Goal: Information Seeking & Learning: Learn about a topic

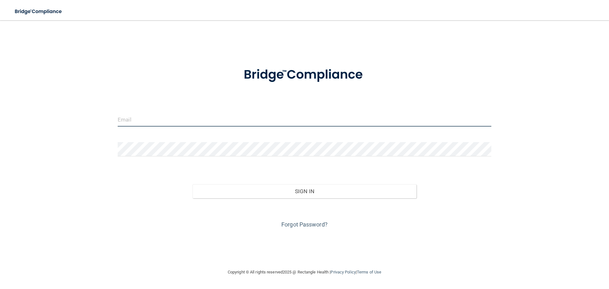
click at [244, 114] on input "email" at bounding box center [305, 119] width 374 height 14
type input "[EMAIL_ADDRESS][DOMAIN_NAME]"
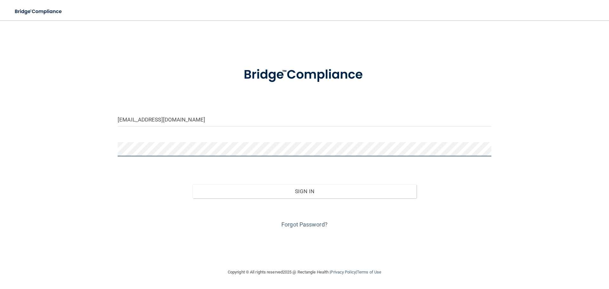
click at [193, 184] on button "Sign In" at bounding box center [305, 191] width 224 height 14
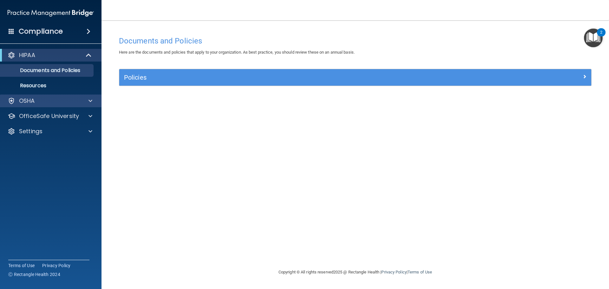
click at [37, 96] on div "OSHA" at bounding box center [51, 101] width 102 height 13
click at [96, 101] on div at bounding box center [90, 101] width 16 height 8
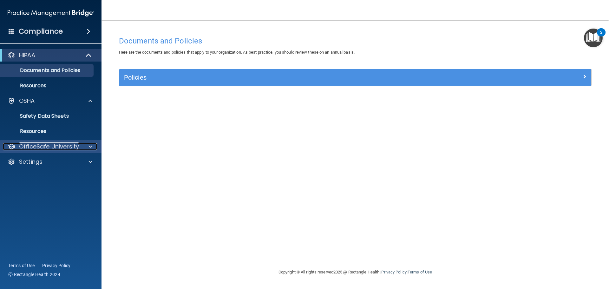
click at [90, 147] on span at bounding box center [90, 147] width 4 height 8
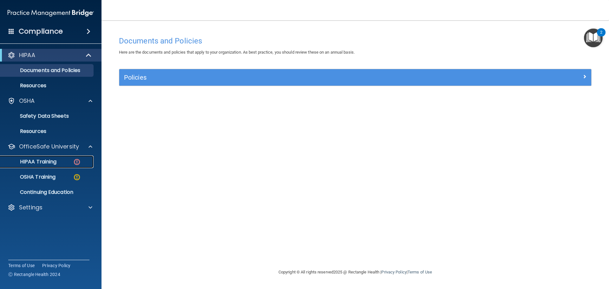
click at [58, 163] on div "HIPAA Training" at bounding box center [47, 162] width 87 height 6
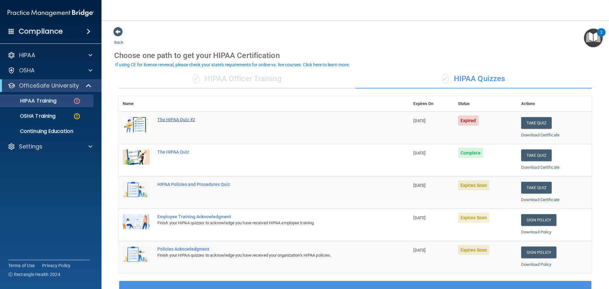
click at [191, 119] on div "The HIPAA Quiz #2" at bounding box center [267, 119] width 220 height 5
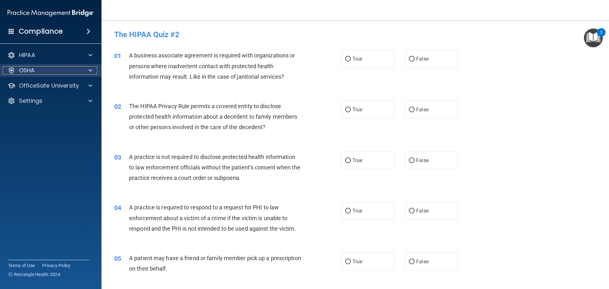
click at [31, 70] on p "OSHA" at bounding box center [27, 71] width 16 height 8
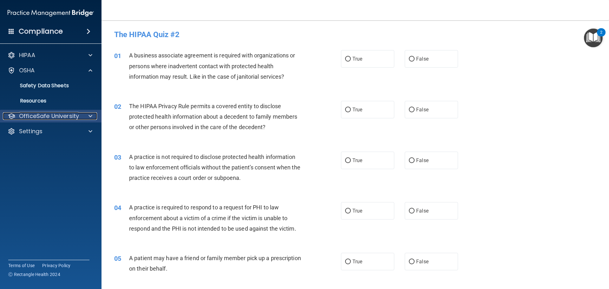
click at [36, 114] on p "OfficeSafe University" at bounding box center [49, 116] width 60 height 8
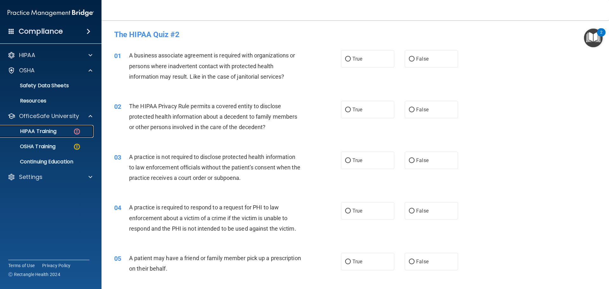
click at [36, 128] on p "HIPAA Training" at bounding box center [30, 131] width 52 height 6
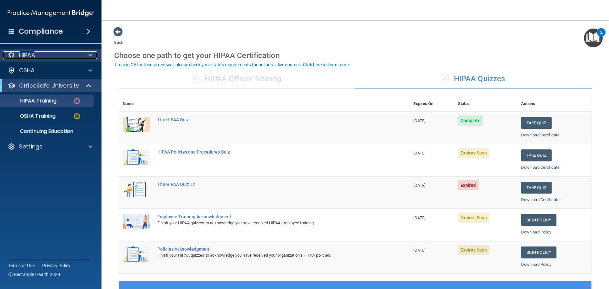
click at [35, 56] on p "HIPAA" at bounding box center [27, 55] width 16 height 8
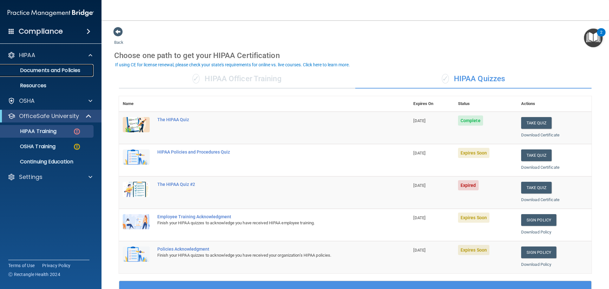
click at [41, 69] on p "Documents and Policies" at bounding box center [47, 70] width 87 height 6
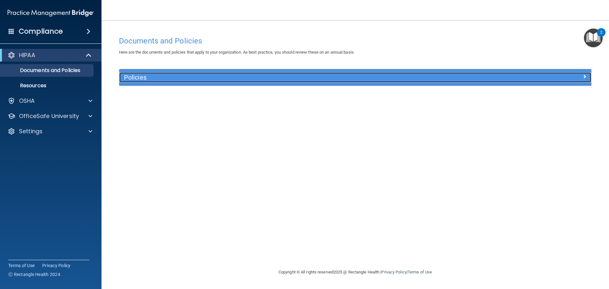
click at [130, 78] on h5 "Policies" at bounding box center [296, 77] width 344 height 7
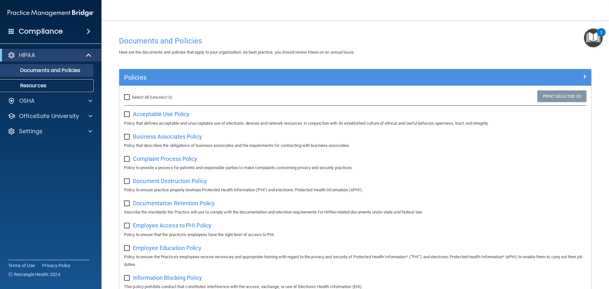
click at [40, 84] on p "Resources" at bounding box center [47, 85] width 87 height 6
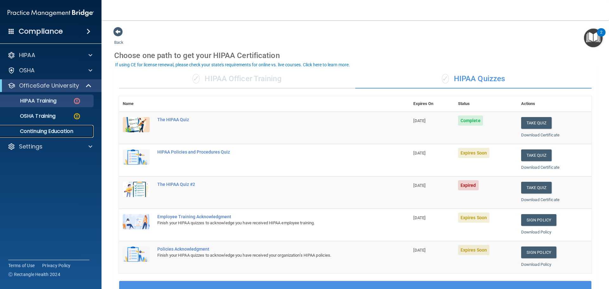
click at [37, 130] on p "Continuing Education" at bounding box center [47, 131] width 87 height 6
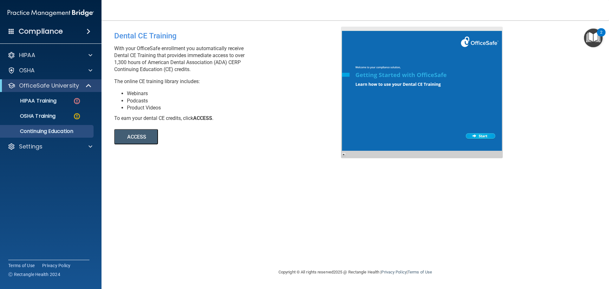
click at [482, 134] on div at bounding box center [422, 93] width 162 height 132
click at [44, 56] on div "HIPAA" at bounding box center [42, 55] width 79 height 8
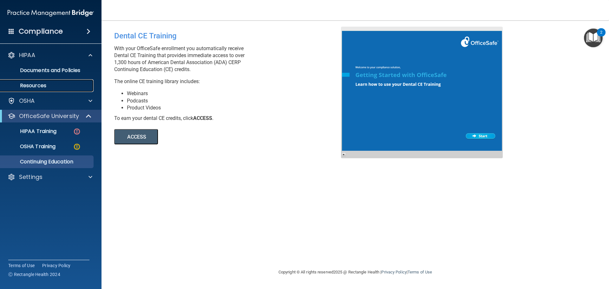
click at [41, 83] on p "Resources" at bounding box center [47, 85] width 87 height 6
